Goal: Task Accomplishment & Management: Use online tool/utility

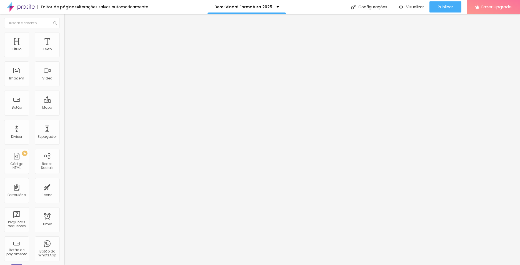
click at [64, 64] on span "Titulo 5" at bounding box center [70, 61] width 12 height 5
click at [64, 53] on span "Titulo 2" at bounding box center [73, 49] width 18 height 7
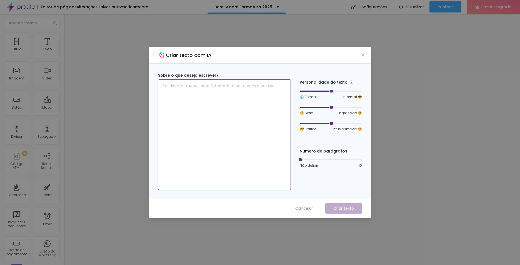
click at [217, 93] on textarea at bounding box center [224, 135] width 133 height 111
drag, startPoint x: 232, startPoint y: 86, endPoint x: 153, endPoint y: 85, distance: 79.8
click at [153, 85] on div "Sobre o que deseja escrever? 25 Fotografia em formato digital Personalidade do …" at bounding box center [260, 131] width 222 height 135
paste textarea "Equipe fotográfica Equipe de Vídeo Curadoria Fotográfica Galeria Digital Indivi…"
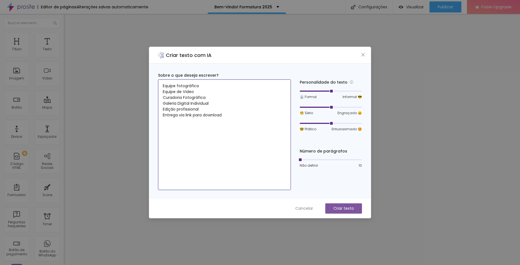
type textarea "Equipe fotográfica Equipe de Vídeo Curadoria Fotográfica Galeria Digital Indivi…"
click at [338, 210] on p "Criar texto" at bounding box center [344, 209] width 21 height 6
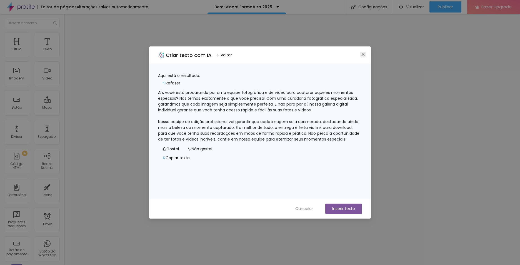
click at [364, 54] on icon "close" at bounding box center [363, 54] width 3 height 3
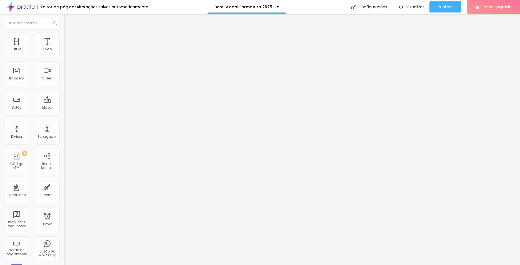
click at [64, 225] on img at bounding box center [96, 257] width 64 height 64
type input "1.2"
type input "1"
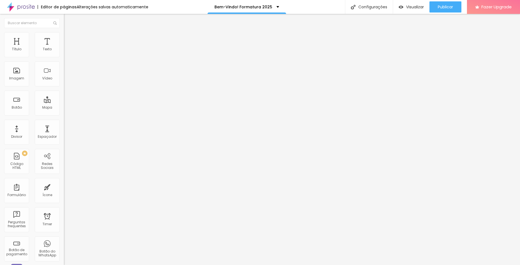
drag, startPoint x: 29, startPoint y: 138, endPoint x: 25, endPoint y: 138, distance: 3.9
type input "1"
click at [69, 38] on span "Avançado" at bounding box center [78, 36] width 18 height 5
click at [64, 32] on li "Estilo" at bounding box center [96, 30] width 64 height 6
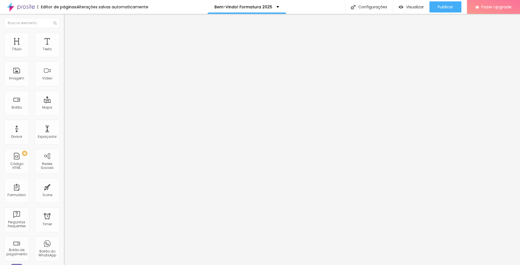
click at [64, 58] on span "Titulo 3" at bounding box center [72, 54] width 16 height 6
click at [64, 62] on span "Titulo 4" at bounding box center [71, 59] width 15 height 6
click at [369, 6] on div "Configurações" at bounding box center [369, 7] width 48 height 14
click at [403, 7] on div "Visualizar" at bounding box center [411, 7] width 25 height 5
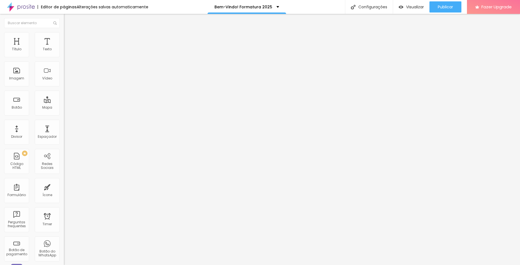
click at [68, 20] on img "button" at bounding box center [70, 20] width 4 height 4
click at [10, 6] on img at bounding box center [21, 7] width 28 height 14
click at [18, 131] on div "Divisor" at bounding box center [16, 132] width 25 height 25
click at [38, 133] on div "Espaçador" at bounding box center [47, 132] width 25 height 25
click at [45, 107] on div "Mapa" at bounding box center [47, 108] width 10 height 4
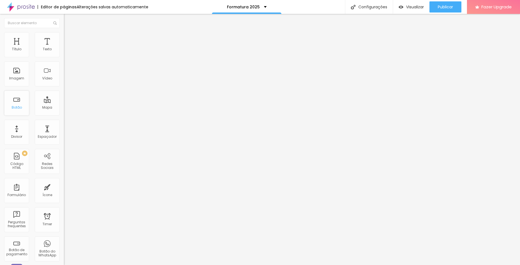
click at [19, 98] on div "Botão" at bounding box center [16, 103] width 25 height 25
click at [14, 64] on div "Imagem" at bounding box center [16, 73] width 25 height 25
click at [371, 9] on div "Configurações" at bounding box center [369, 7] width 48 height 14
click at [64, 21] on button "Editar Coluna" at bounding box center [96, 20] width 64 height 13
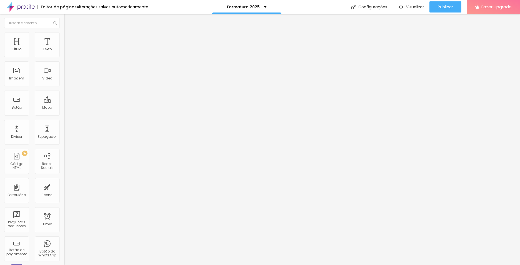
click at [68, 21] on img "button" at bounding box center [70, 20] width 4 height 4
click at [64, 56] on div at bounding box center [96, 53] width 64 height 4
click at [64, 56] on img at bounding box center [66, 58] width 4 height 4
click at [64, 55] on img at bounding box center [66, 53] width 4 height 4
click at [64, 36] on img at bounding box center [66, 34] width 5 height 5
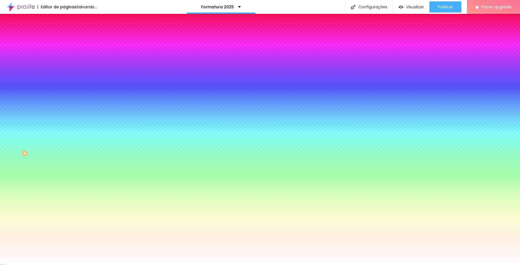
type input "166"
type input "200"
drag, startPoint x: 12, startPoint y: 66, endPoint x: 61, endPoint y: 69, distance: 48.5
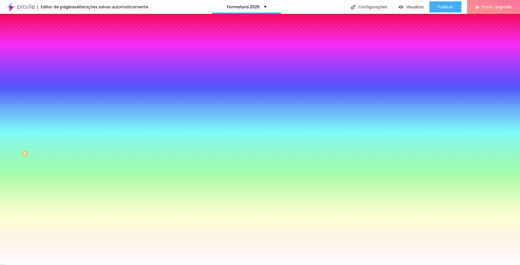
click at [64, 123] on input "range" at bounding box center [82, 125] width 36 height 4
type input "151"
type input "89"
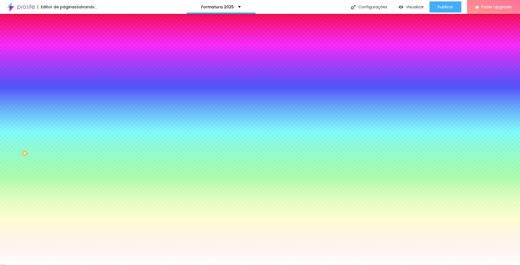
type input "81"
type input "56"
type input "28"
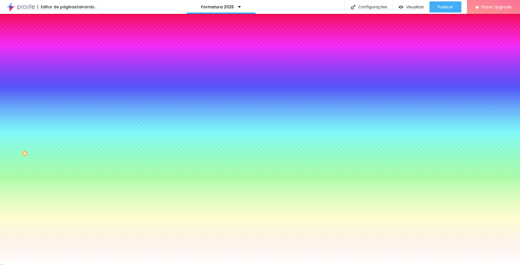
type input "28"
type input "20"
type input "10"
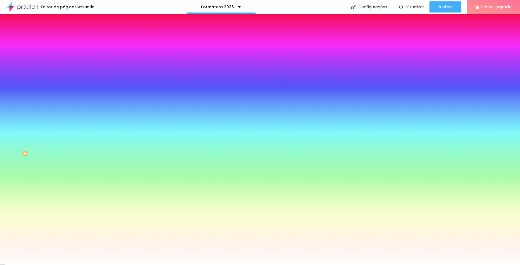
type input "3"
type input "0"
drag, startPoint x: 44, startPoint y: 69, endPoint x: 7, endPoint y: 64, distance: 38.1
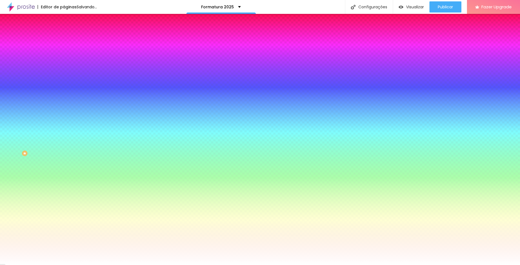
type input "0"
click at [64, 123] on input "range" at bounding box center [82, 125] width 36 height 4
click at [64, 38] on img at bounding box center [66, 40] width 5 height 5
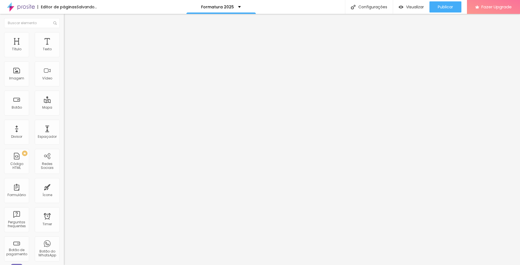
type input "10"
type input "5"
type input "0"
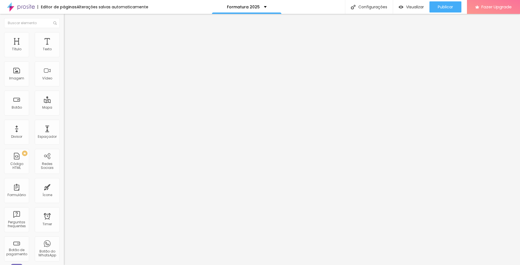
type input "0"
type input "5"
type input "10"
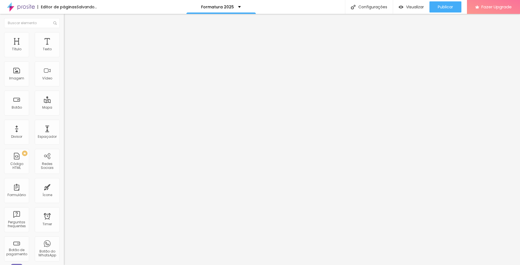
type input "10"
click at [64, 108] on input "range" at bounding box center [82, 110] width 36 height 4
